Goal: Task Accomplishment & Management: Use online tool/utility

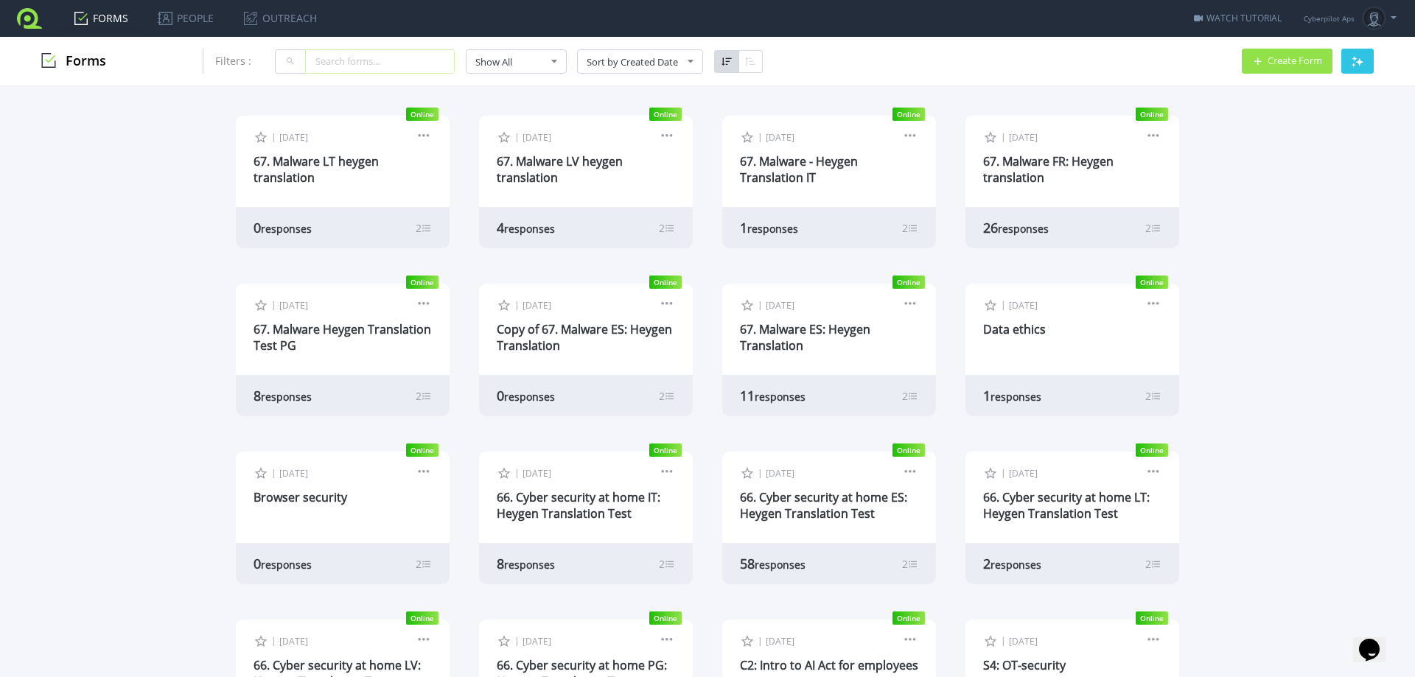
click at [348, 66] on input "text" at bounding box center [380, 61] width 150 height 24
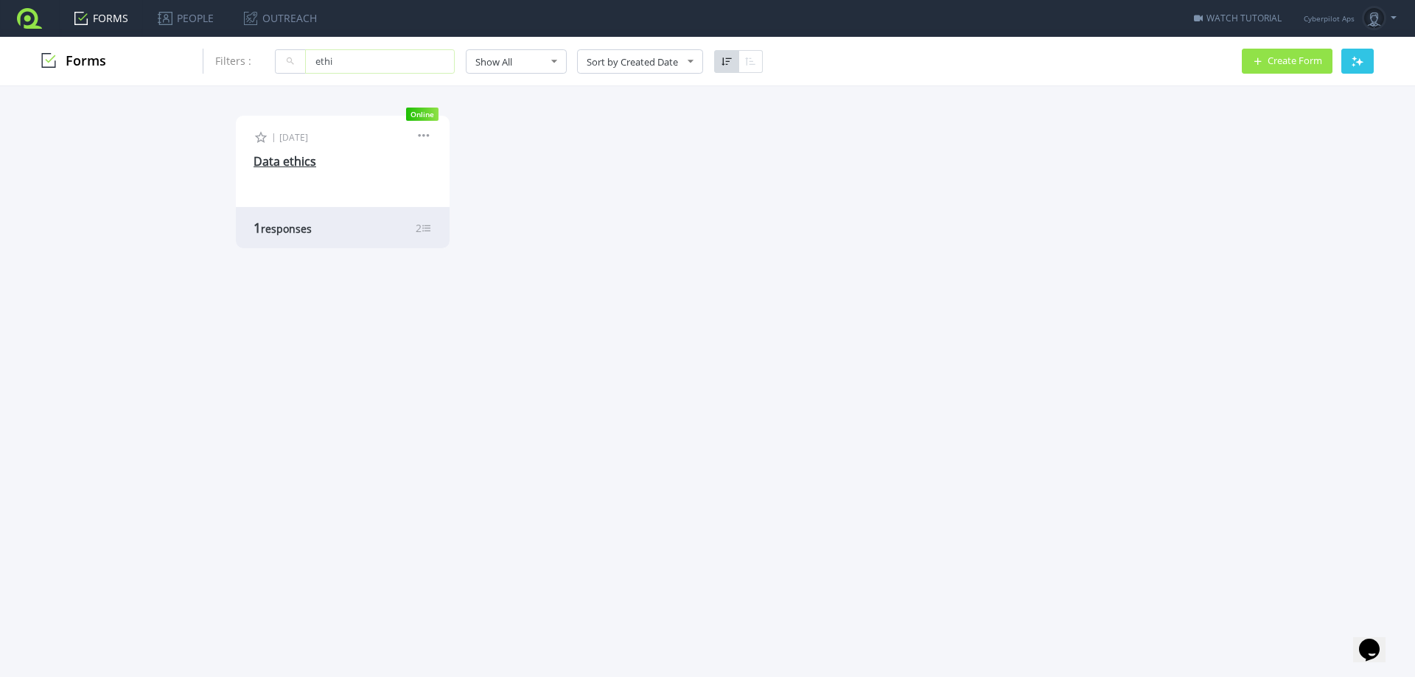
type input "ethi"
click at [306, 158] on link "Data ethics" at bounding box center [284, 161] width 63 height 16
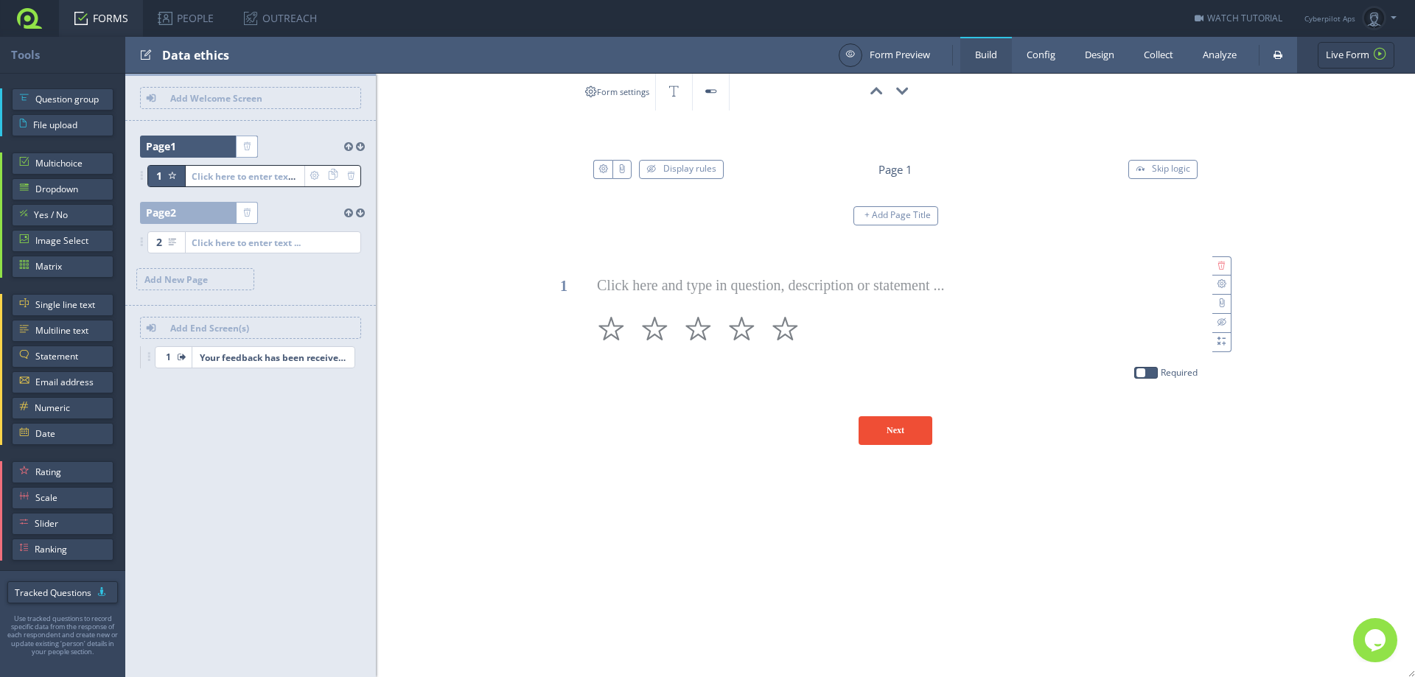
click at [202, 53] on div "Data ethics" at bounding box center [496, 55] width 669 height 36
click at [169, 54] on input "test" at bounding box center [235, 55] width 147 height 25
type input "68. Data ethics"
click at [222, 42] on div "68. Data ethics" at bounding box center [496, 55] width 669 height 36
